Goal: Transaction & Acquisition: Purchase product/service

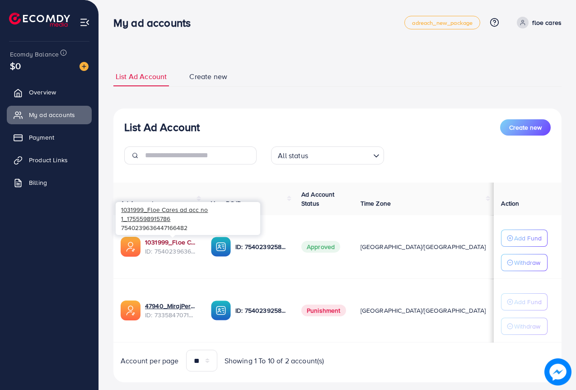
click at [165, 243] on link "1031999_Floe Cares ad acc no 1_1755598915786" at bounding box center [170, 242] width 51 height 9
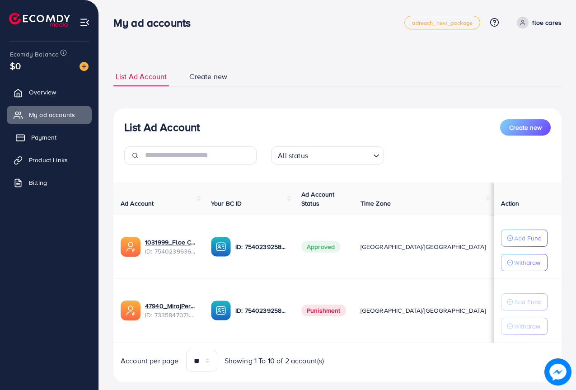
click at [64, 138] on link "Payment" at bounding box center [49, 137] width 85 height 18
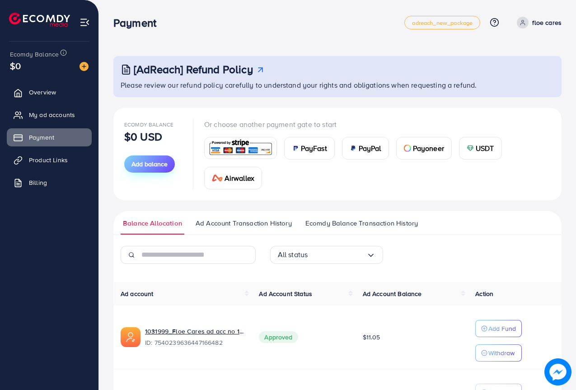
click at [159, 162] on span "Add balance" at bounding box center [149, 163] width 36 height 9
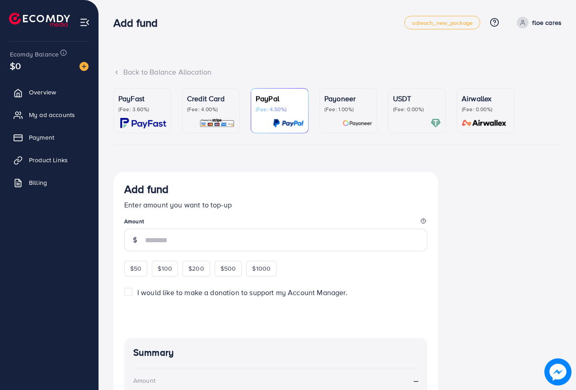
click at [224, 109] on p "(Fee: 4.00%)" at bounding box center [211, 109] width 48 height 7
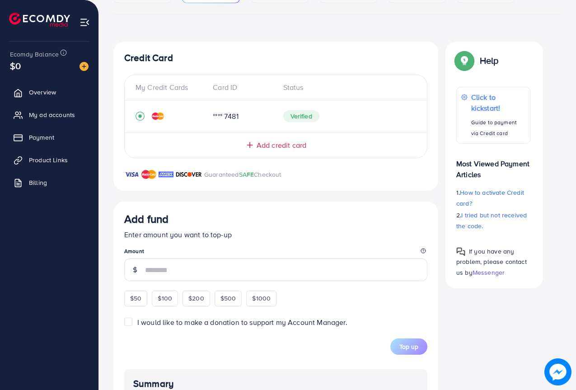
scroll to position [135, 0]
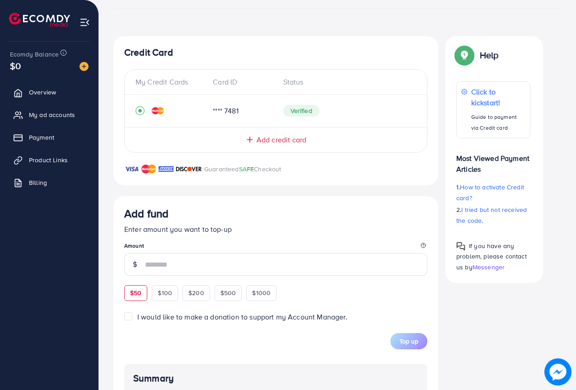
click at [138, 291] on span "$50" at bounding box center [135, 292] width 11 height 9
type input "**"
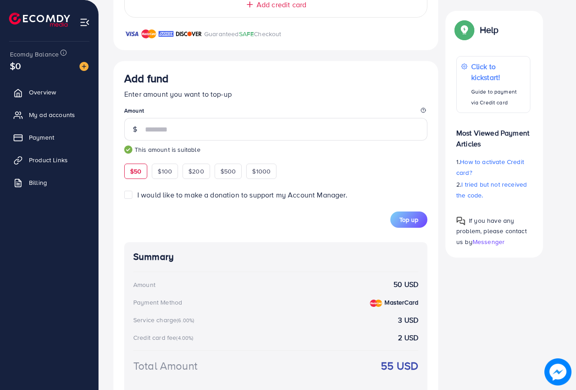
scroll to position [271, 0]
click at [407, 221] on span "Top up" at bounding box center [408, 219] width 19 height 9
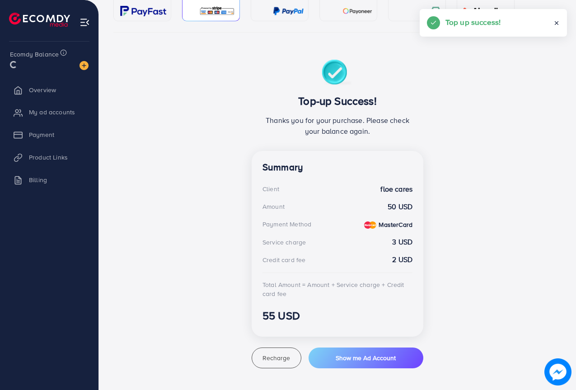
scroll to position [112, 0]
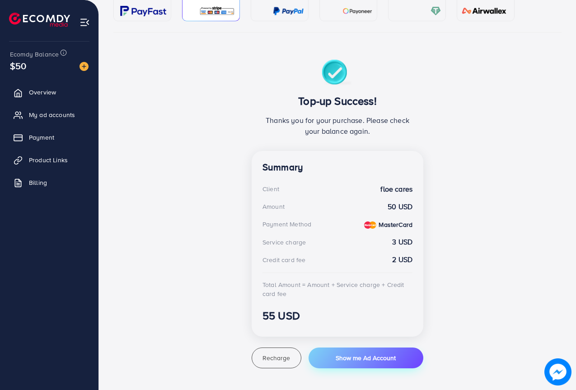
click at [392, 362] on span "Show me Ad Account" at bounding box center [366, 357] width 60 height 9
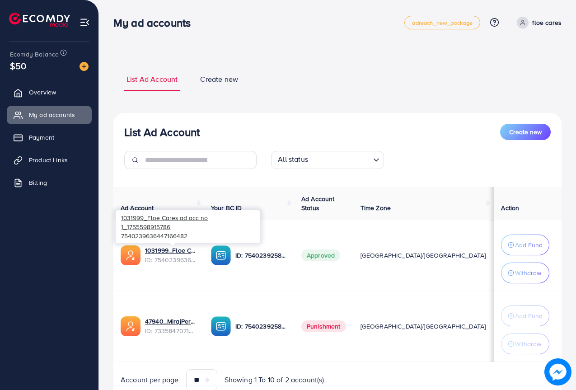
click at [176, 255] on span "ID: 7540239636447166482" at bounding box center [170, 259] width 51 height 9
click at [177, 254] on link "1031999_Floe Cares ad acc no 1_1755598915786" at bounding box center [170, 250] width 51 height 9
